Goal: Information Seeking & Learning: Learn about a topic

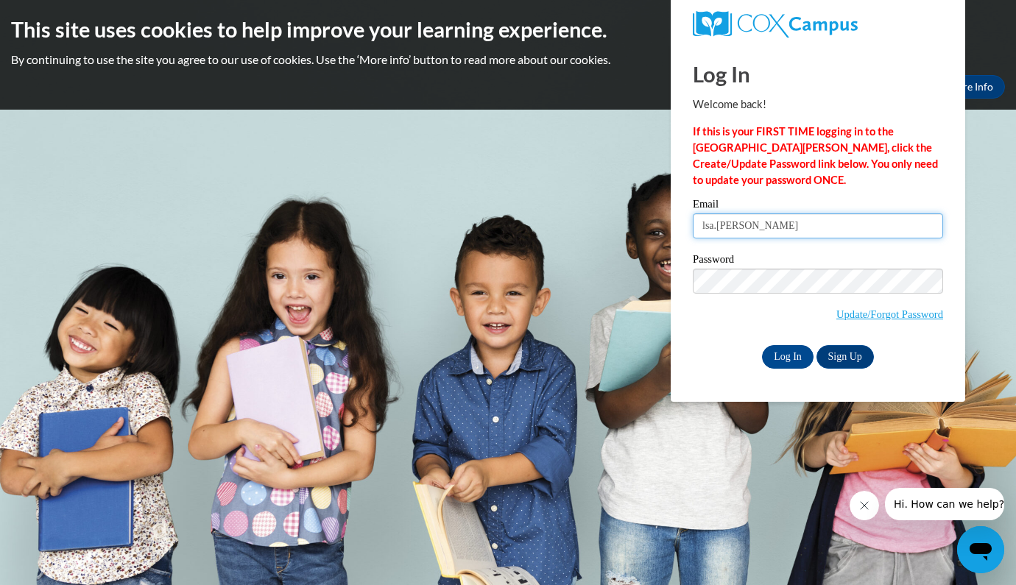
click at [704, 226] on input "lsa.leong" at bounding box center [818, 226] width 250 height 25
click at [753, 230] on input "lisa.leong" at bounding box center [818, 226] width 250 height 25
type input "lisa.leong@k12.hi.us"
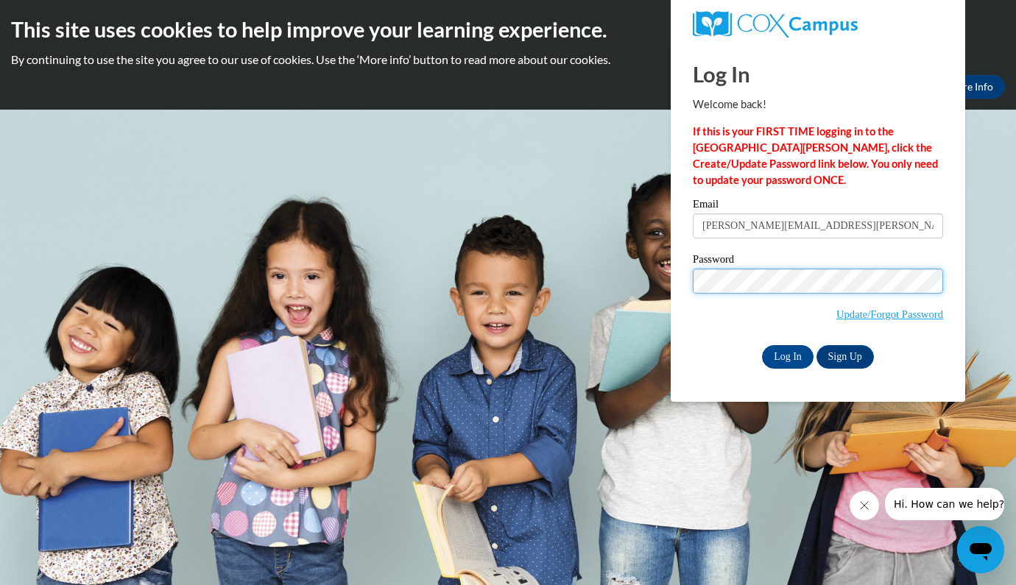
click at [786, 354] on input "Log In" at bounding box center [788, 357] width 52 height 24
click at [787, 356] on input "Log In" at bounding box center [788, 357] width 52 height 24
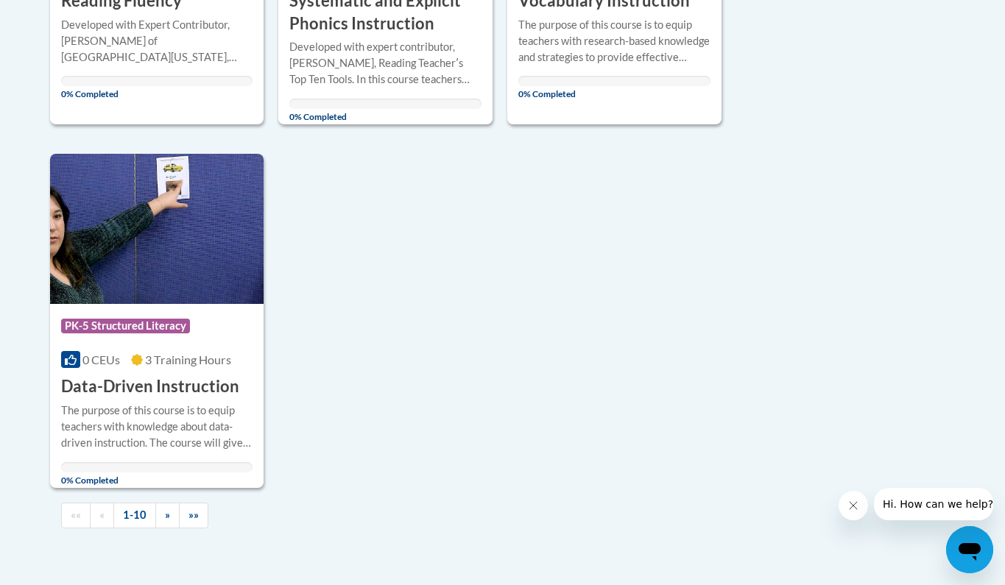
scroll to position [1424, 0]
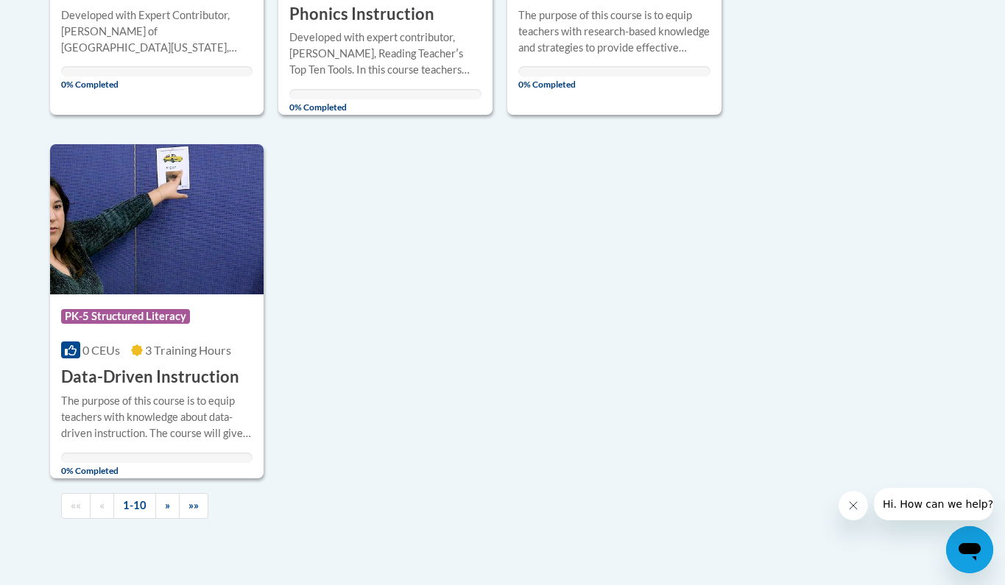
click at [162, 377] on h3 "Data-Driven Instruction" at bounding box center [150, 377] width 178 height 23
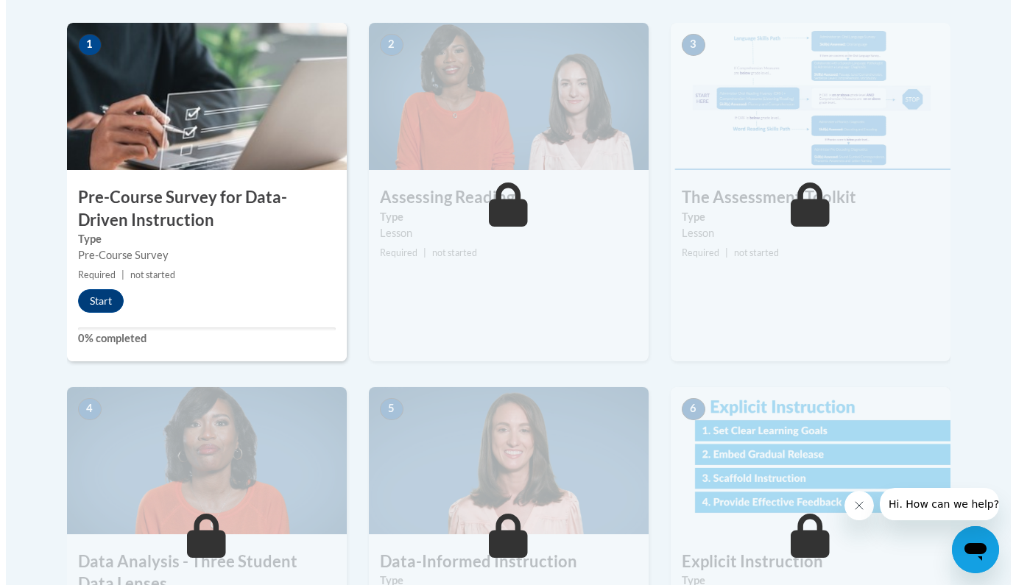
scroll to position [464, 0]
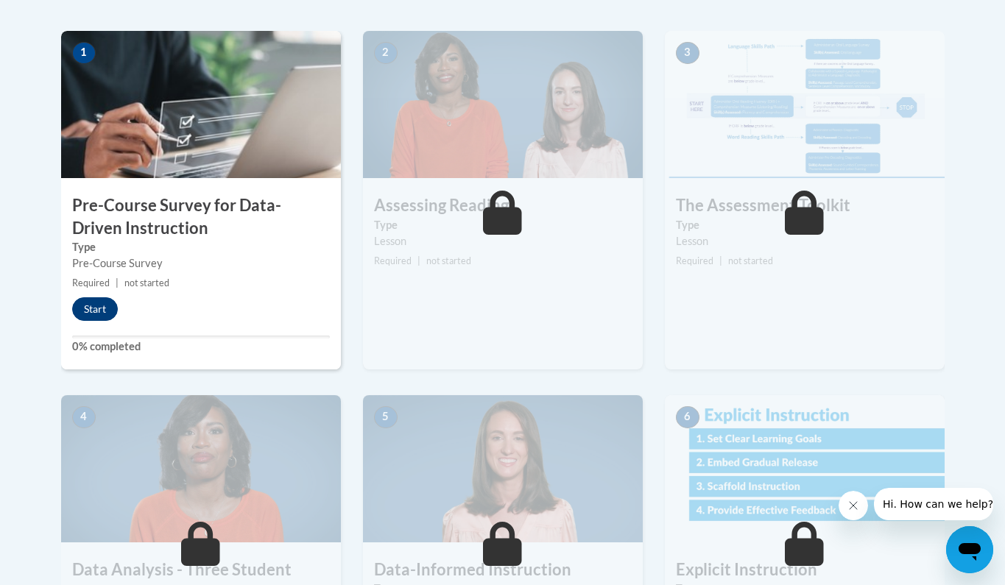
click at [95, 309] on button "Start" at bounding box center [95, 309] width 46 height 24
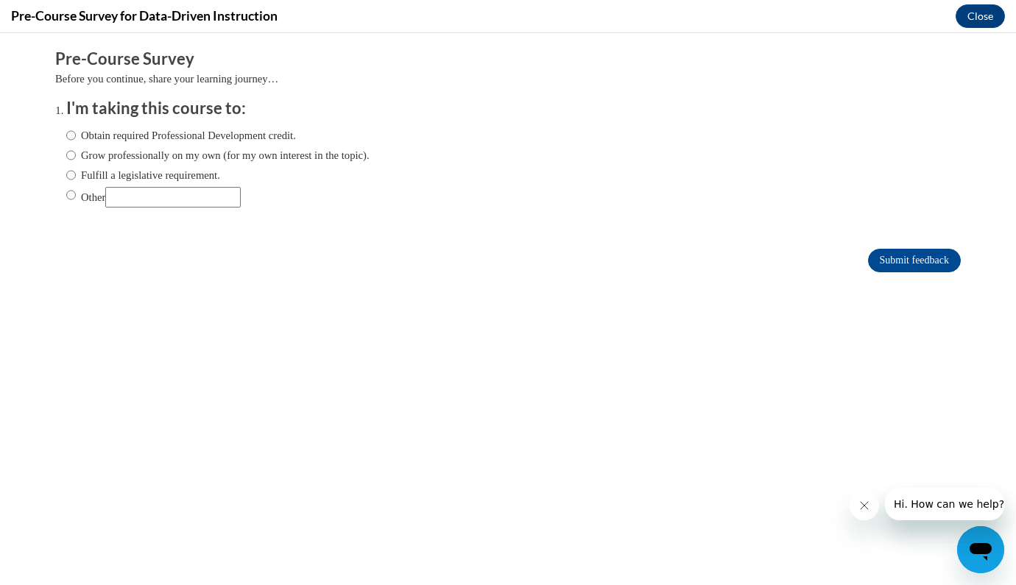
scroll to position [0, 0]
click at [66, 194] on input "Other" at bounding box center [71, 195] width 10 height 16
radio input "true"
click at [136, 195] on input "Other" at bounding box center [172, 197] width 135 height 21
type input "Required as part of another training series"
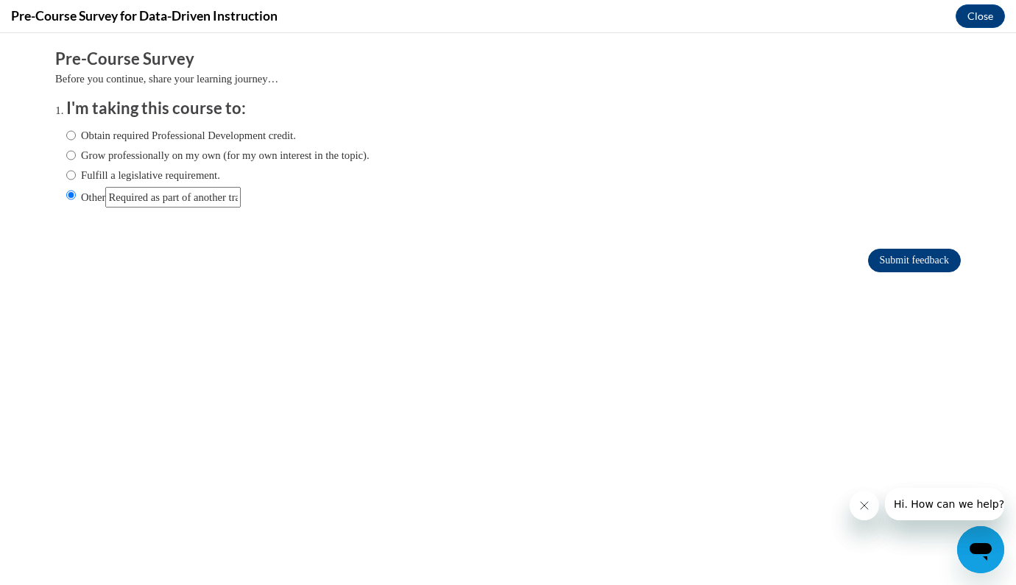
click at [901, 260] on input "Submit feedback" at bounding box center [914, 261] width 93 height 24
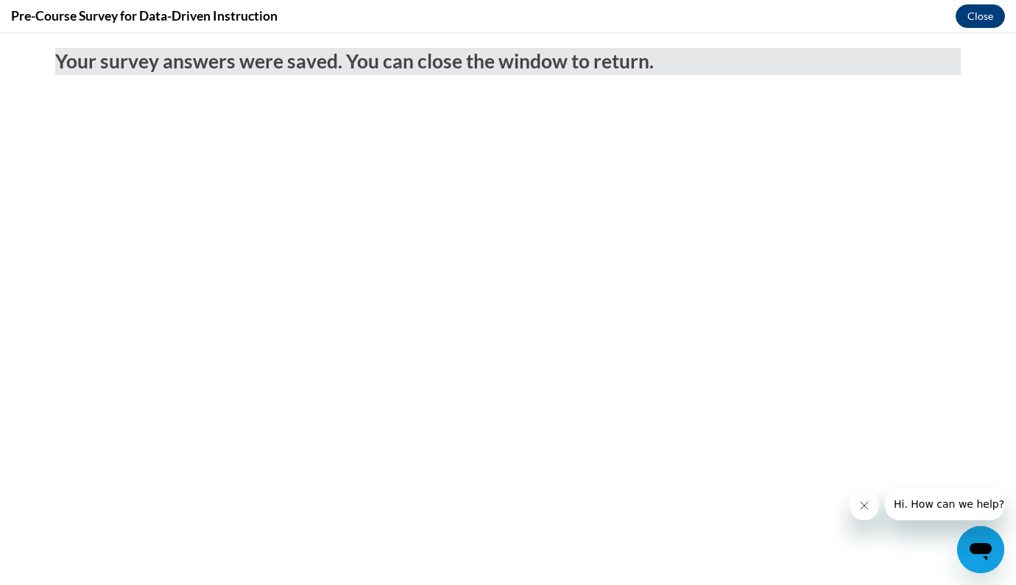
click at [985, 13] on button "Close" at bounding box center [980, 16] width 49 height 24
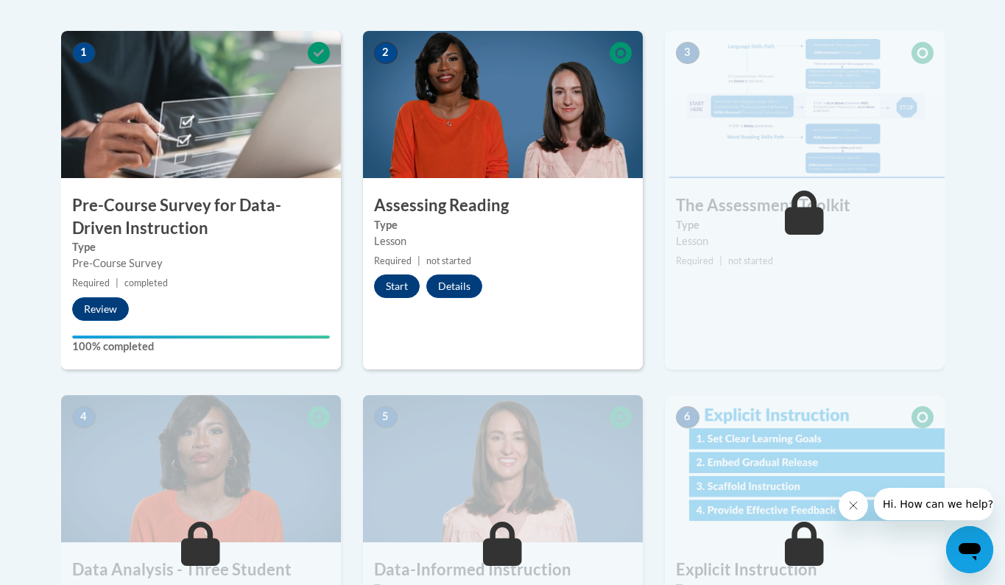
click at [397, 286] on button "Start" at bounding box center [397, 287] width 46 height 24
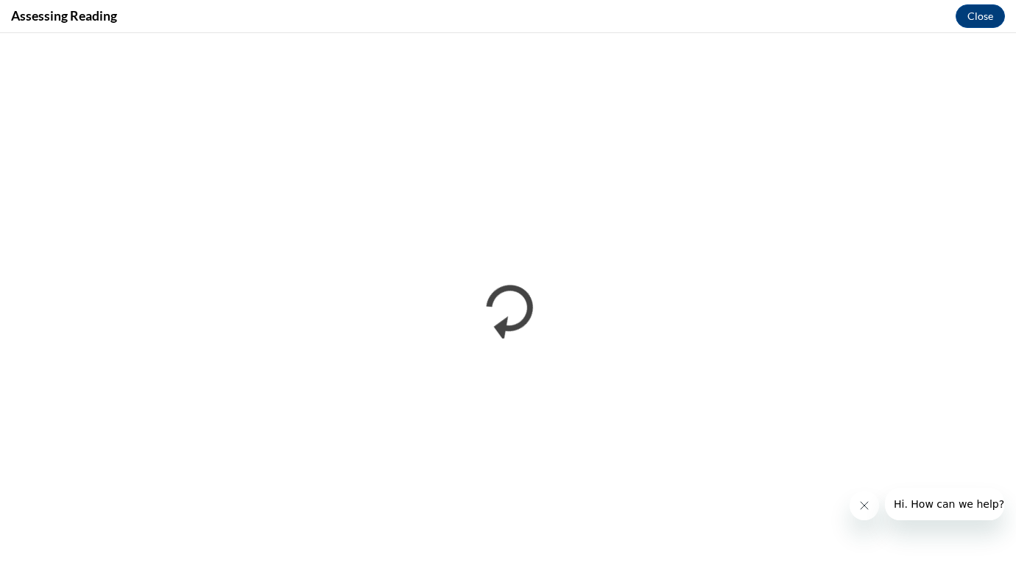
click at [863, 503] on icon "Close message from company" at bounding box center [865, 506] width 12 height 12
click at [560, 19] on div "Assessing Reading Close" at bounding box center [508, 16] width 1016 height 33
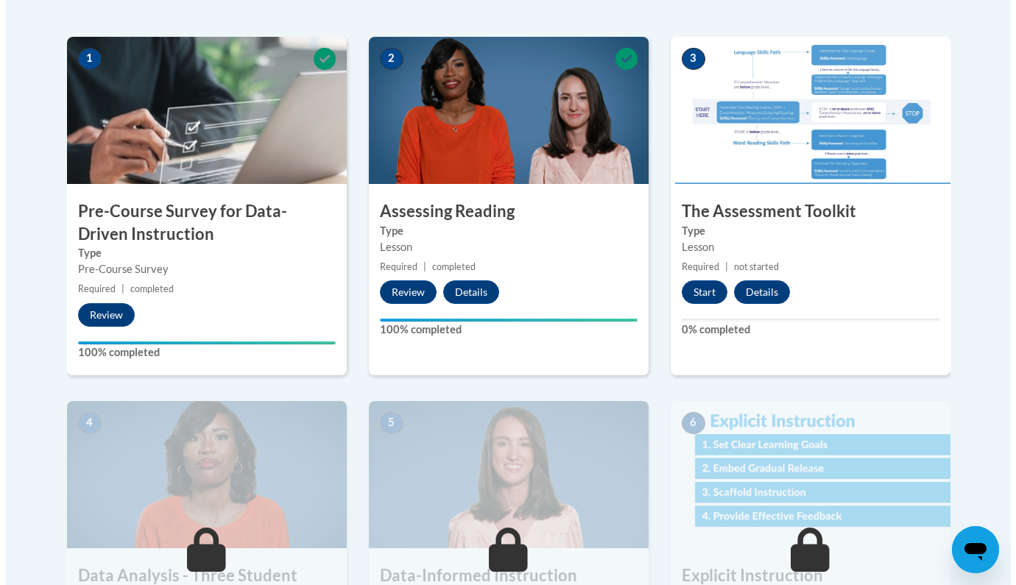
scroll to position [458, 0]
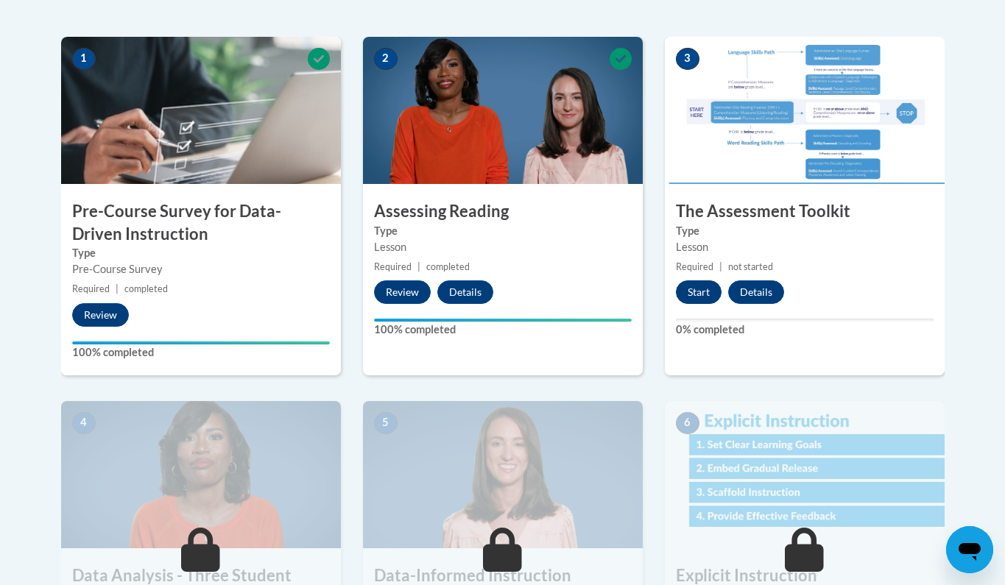
click at [703, 292] on button "Start" at bounding box center [699, 293] width 46 height 24
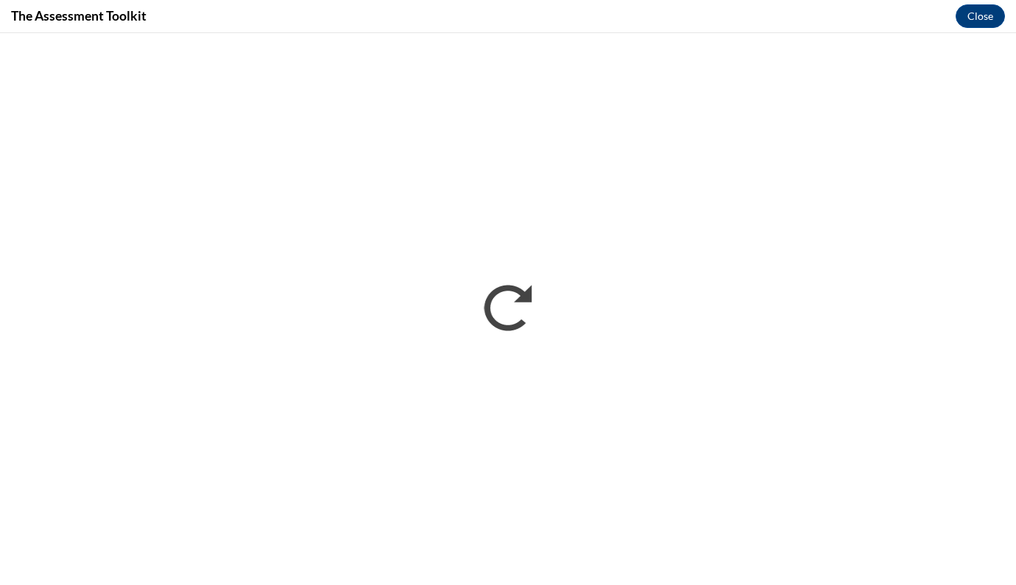
scroll to position [0, 0]
click at [644, 20] on div "The Assessment Toolkit Close" at bounding box center [508, 16] width 1016 height 33
